Goal: Task Accomplishment & Management: Complete application form

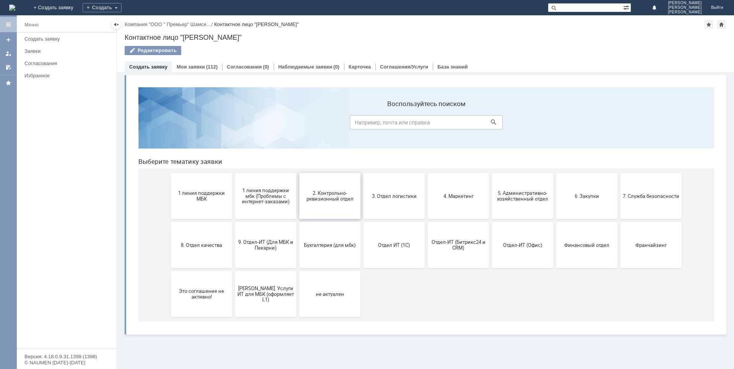
click at [320, 210] on button "2. Контрольно-ревизионный отдел" at bounding box center [329, 196] width 61 height 46
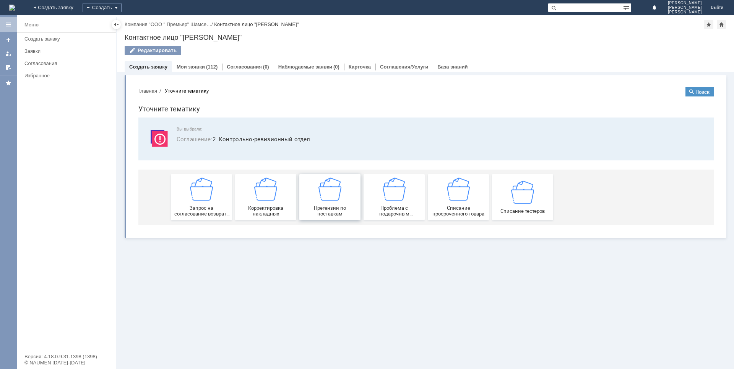
click at [327, 197] on img at bounding box center [329, 188] width 23 height 23
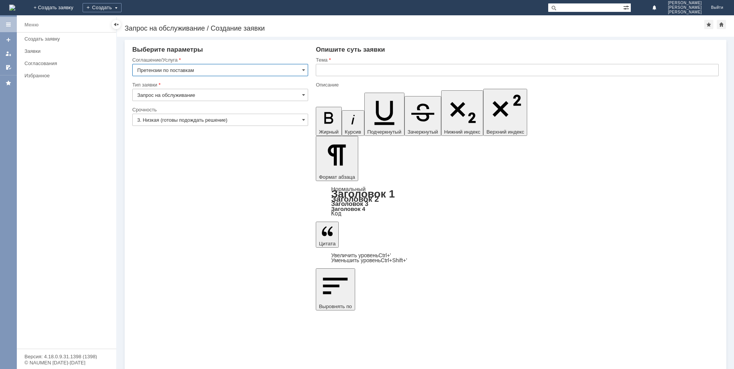
click at [263, 120] on input "3. Низкая (готовы подождать решение)" at bounding box center [220, 120] width 176 height 12
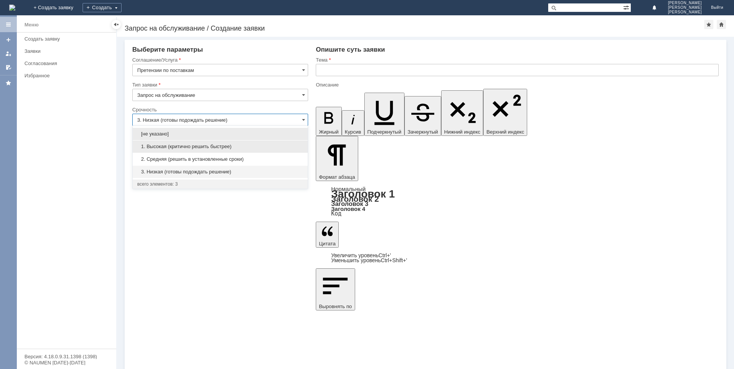
click at [177, 147] on span "1. Высокая (критично решить быстрее)" at bounding box center [220, 146] width 166 height 6
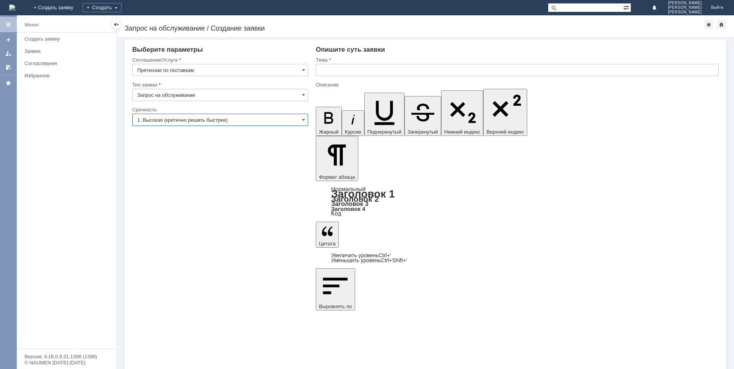
type input "1. Высокая (критично решить быстрее)"
click at [330, 71] on input "text" at bounding box center [517, 70] width 403 height 12
type input "Расхождения по поставкам"
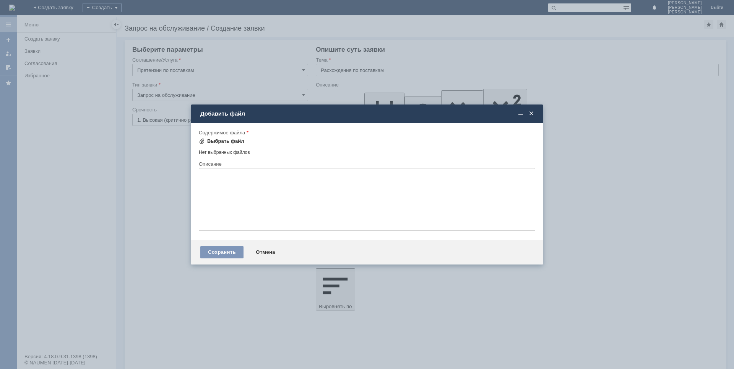
click at [220, 143] on div "Выбрать файл" at bounding box center [225, 141] width 37 height 6
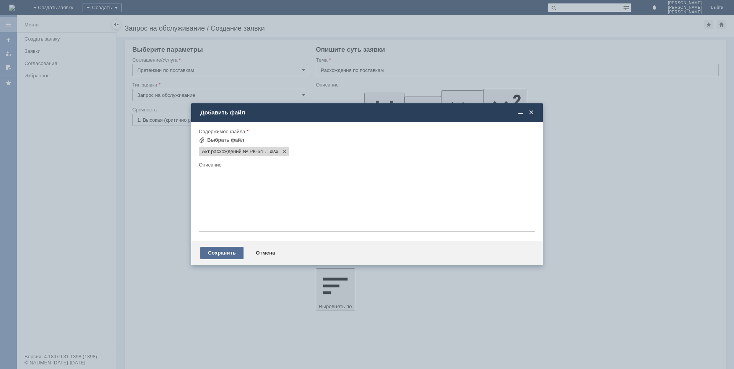
click at [223, 255] on div "Сохранить" at bounding box center [221, 253] width 43 height 12
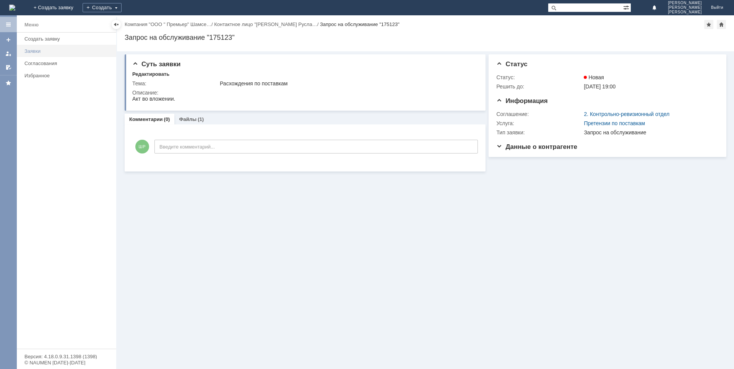
click at [53, 53] on div "Заявки" at bounding box center [67, 51] width 87 height 6
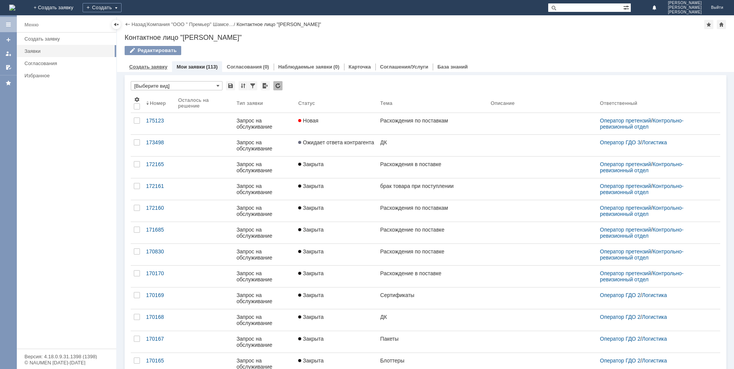
click at [149, 65] on link "Создать заявку" at bounding box center [148, 67] width 38 height 6
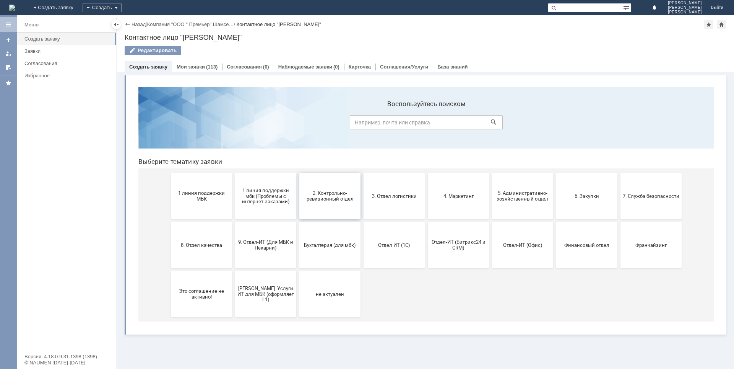
click at [349, 198] on span "2. Контрольно-ревизионный отдел" at bounding box center [330, 195] width 57 height 11
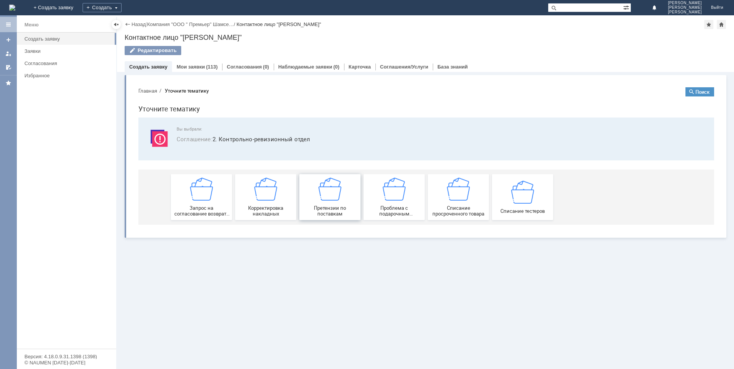
click at [324, 201] on div "Претензии по поставкам" at bounding box center [330, 196] width 57 height 39
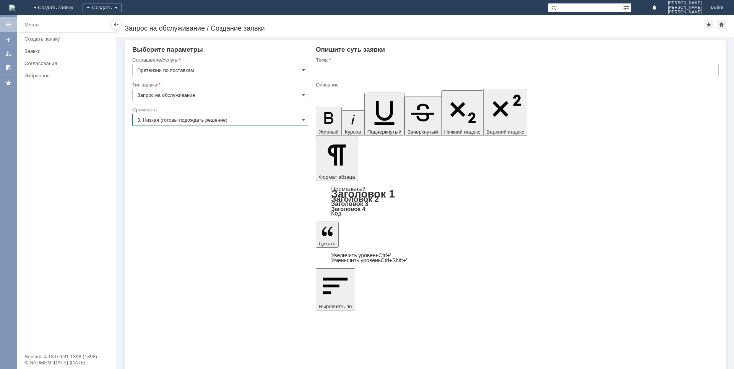
click at [152, 121] on input "3. Низкая (готовы подождать решение)" at bounding box center [220, 120] width 176 height 12
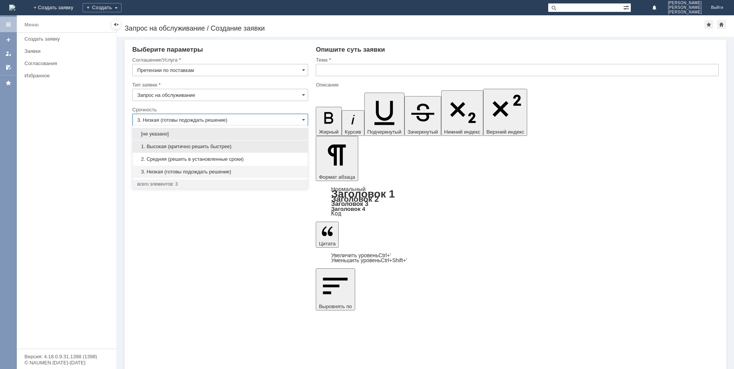
click at [165, 149] on span "1. Высокая (критично решить быстрее)" at bounding box center [220, 146] width 166 height 6
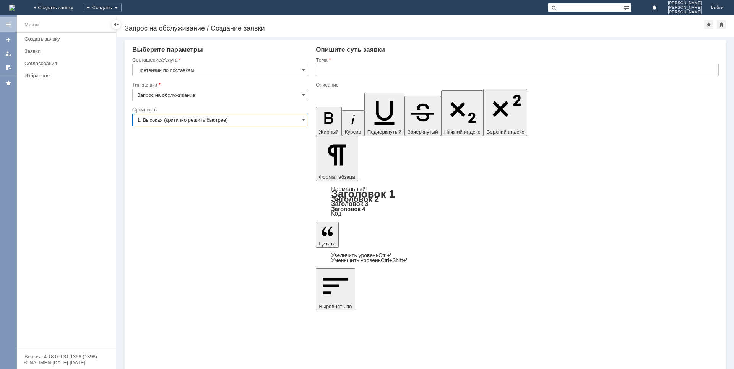
type input "1. Высокая (критично решить быстрее)"
click at [347, 67] on input "text" at bounding box center [517, 70] width 403 height 12
type input "Брак"
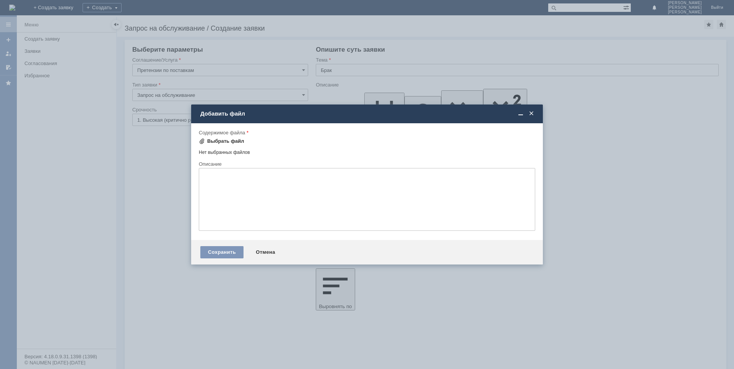
click at [237, 142] on div "Выбрать файл" at bounding box center [225, 141] width 37 height 6
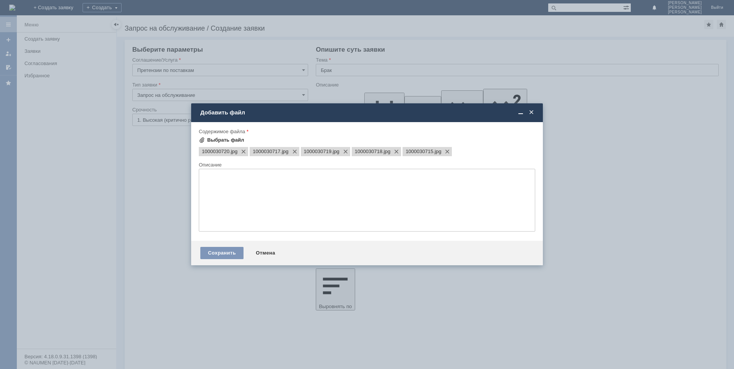
click at [218, 140] on div "Выбрать файл" at bounding box center [225, 140] width 37 height 6
click at [220, 254] on div "Сохранить" at bounding box center [221, 253] width 43 height 12
